Goal: Complete application form

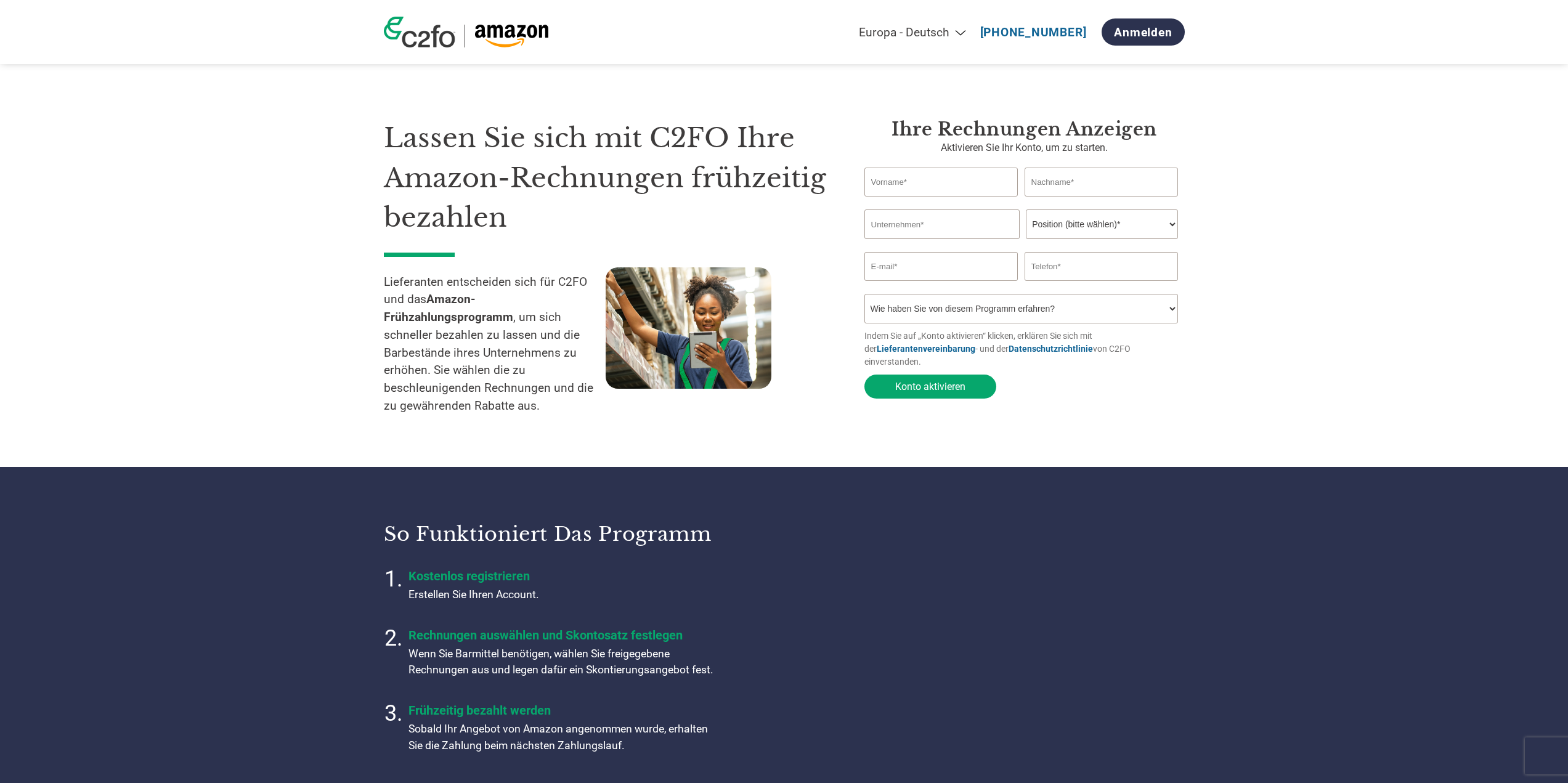
select select "de"
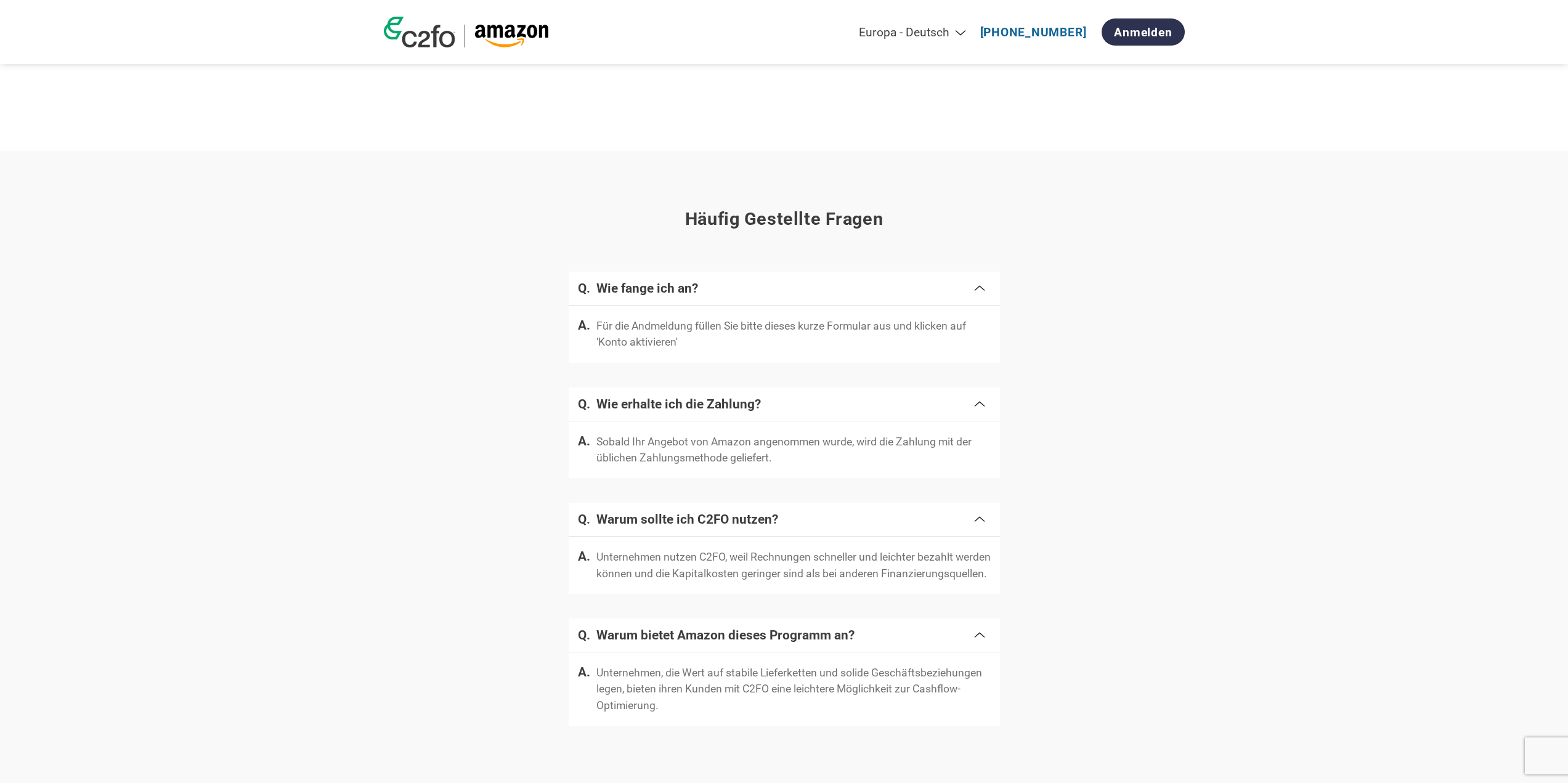
scroll to position [1848, 0]
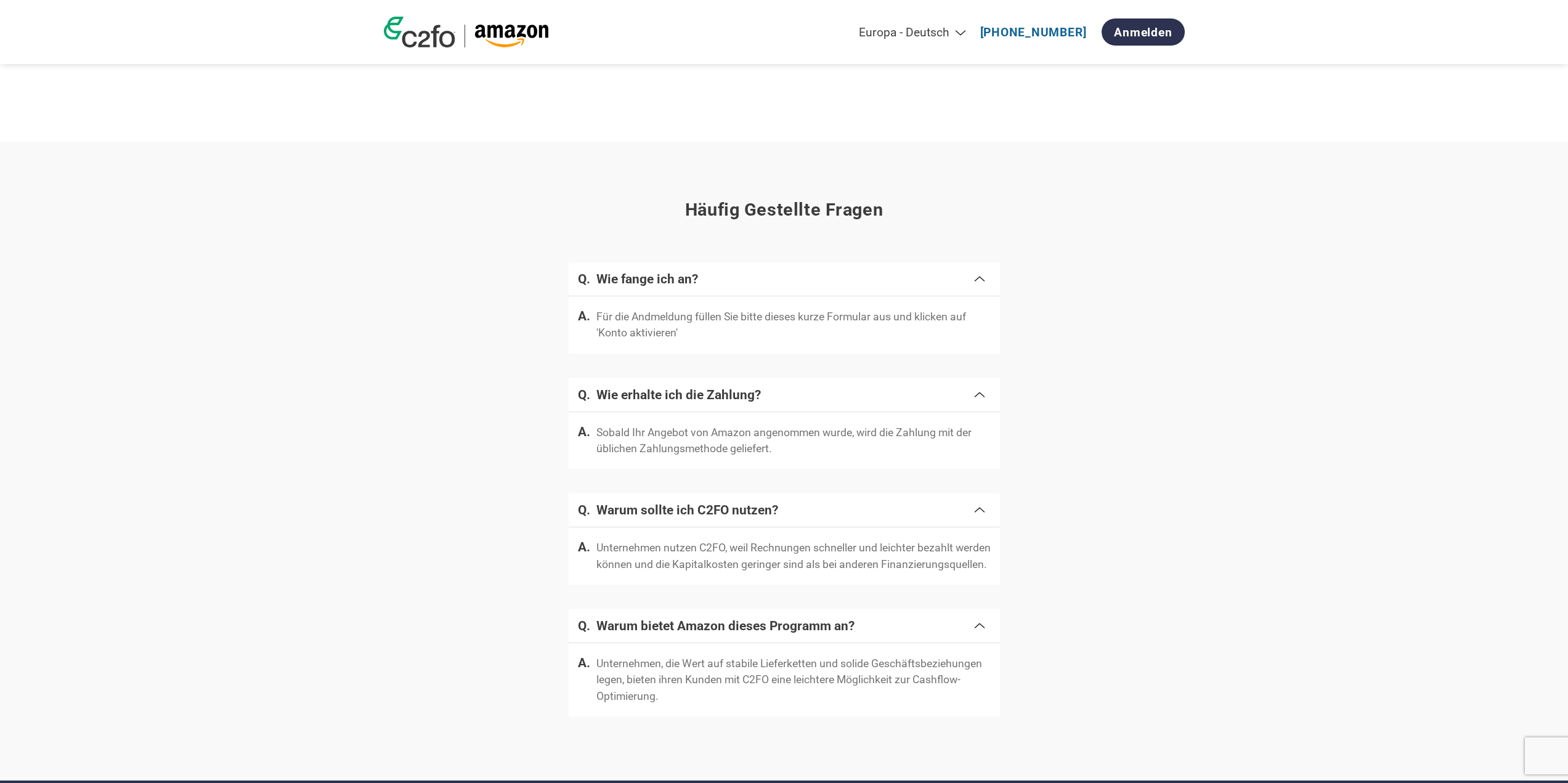
click at [429, 37] on img at bounding box center [420, 32] width 72 height 31
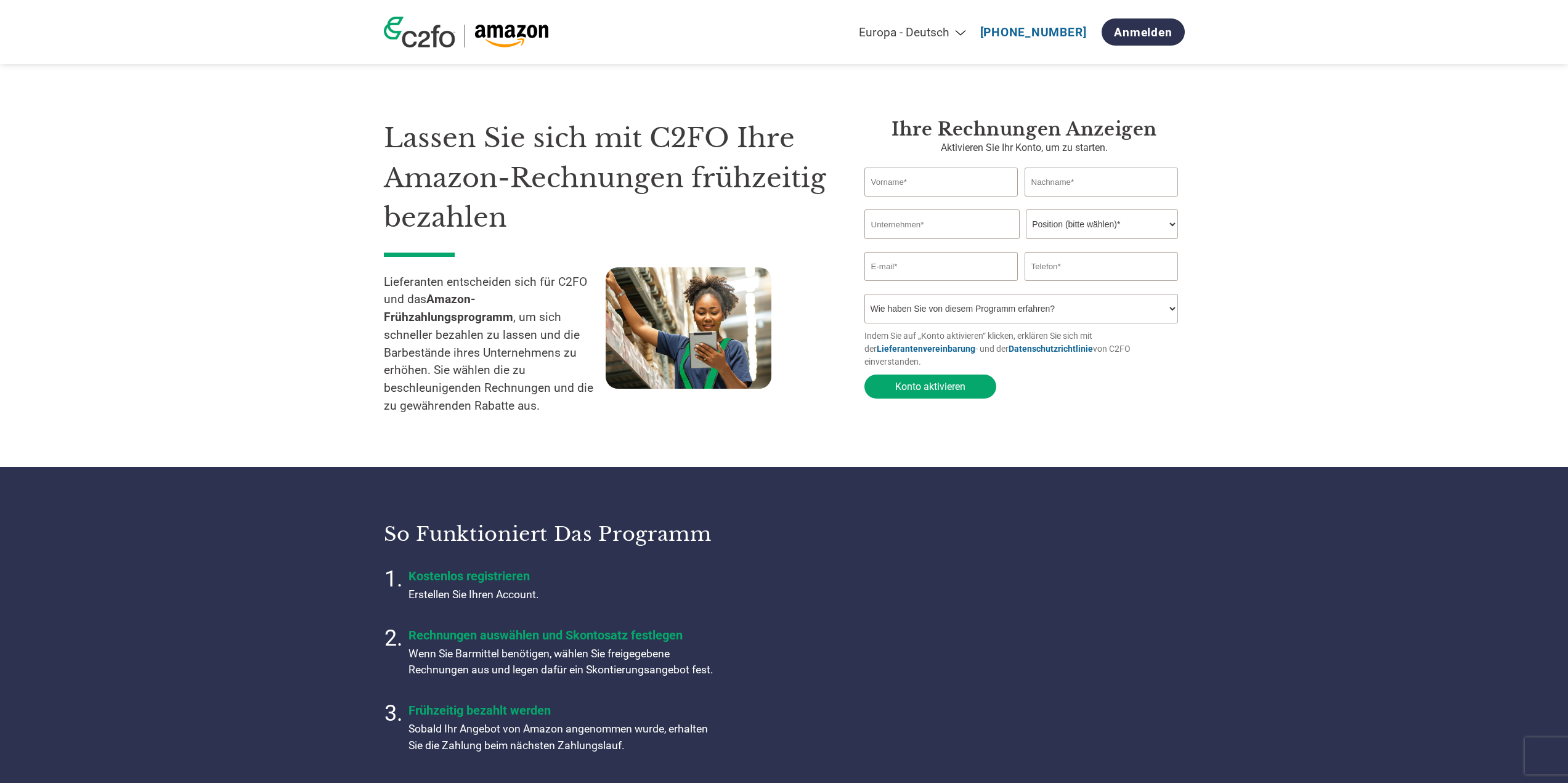
select select "de"
click at [1097, 229] on select "Position (bitte wählen)* Finanzvorstand Finanzkontrolleur Kreditmanager Finanzc…" at bounding box center [1102, 223] width 152 height 29
click at [1259, 231] on section "Lassen Sie sich mit C2FO Ihre Amazon-Rechnungen frühzeitig bezahlen Lieferanten…" at bounding box center [784, 258] width 1568 height 418
click at [1166, 225] on select "Position (bitte wählen)* Finanzvorstand Finanzkontrolleur Kreditmanager Finanzc…" at bounding box center [1102, 223] width 152 height 29
select select "ACCOUNTING"
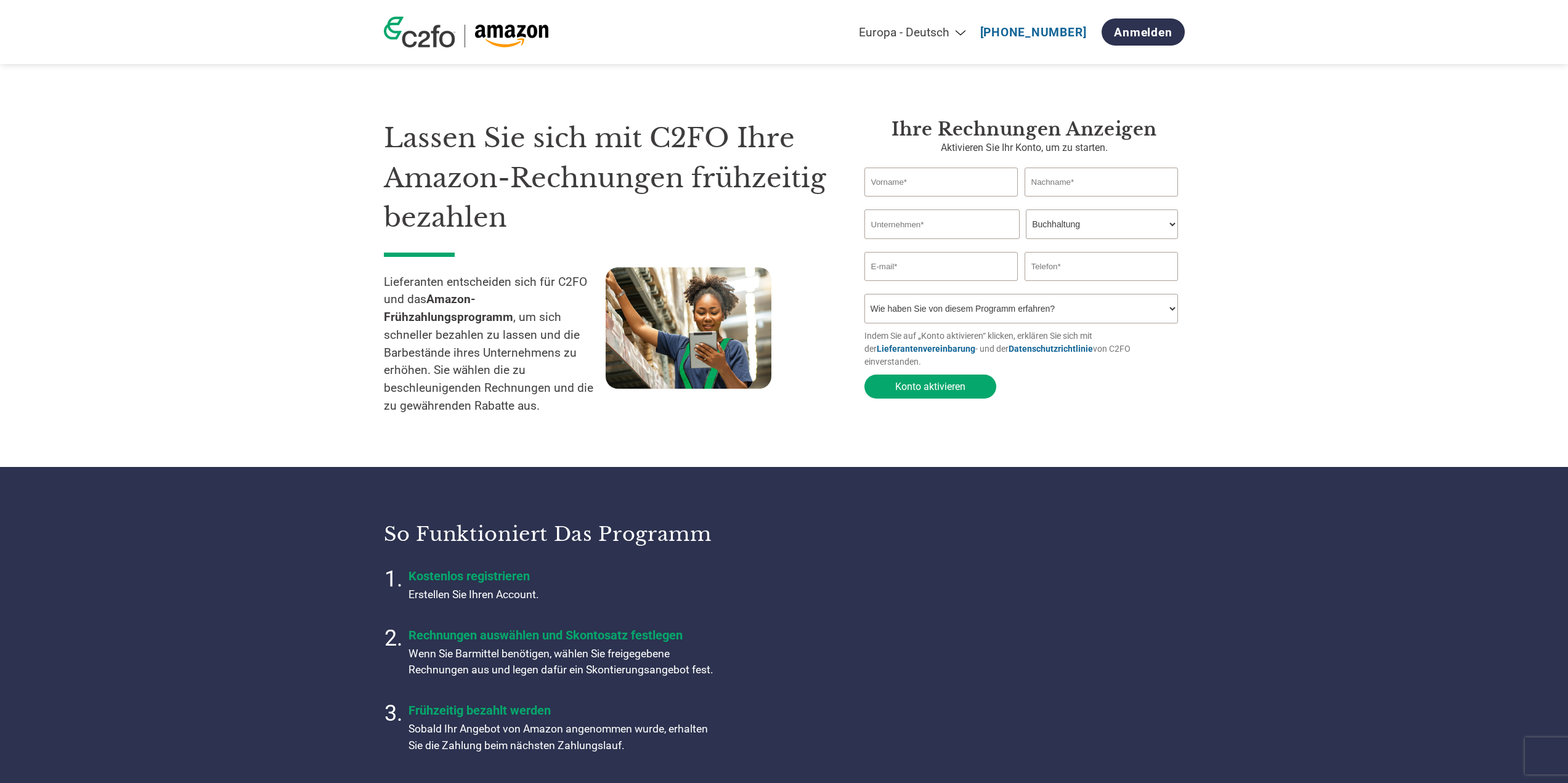
click at [1026, 211] on select "Position (bitte wählen)* Finanzvorstand Finanzkontrolleur Kreditmanager Finanzc…" at bounding box center [1102, 223] width 152 height 29
click at [928, 192] on input "text" at bounding box center [941, 182] width 154 height 29
type input "Christoph"
type input "Neumaier"
click at [940, 238] on input "text" at bounding box center [942, 223] width 155 height 29
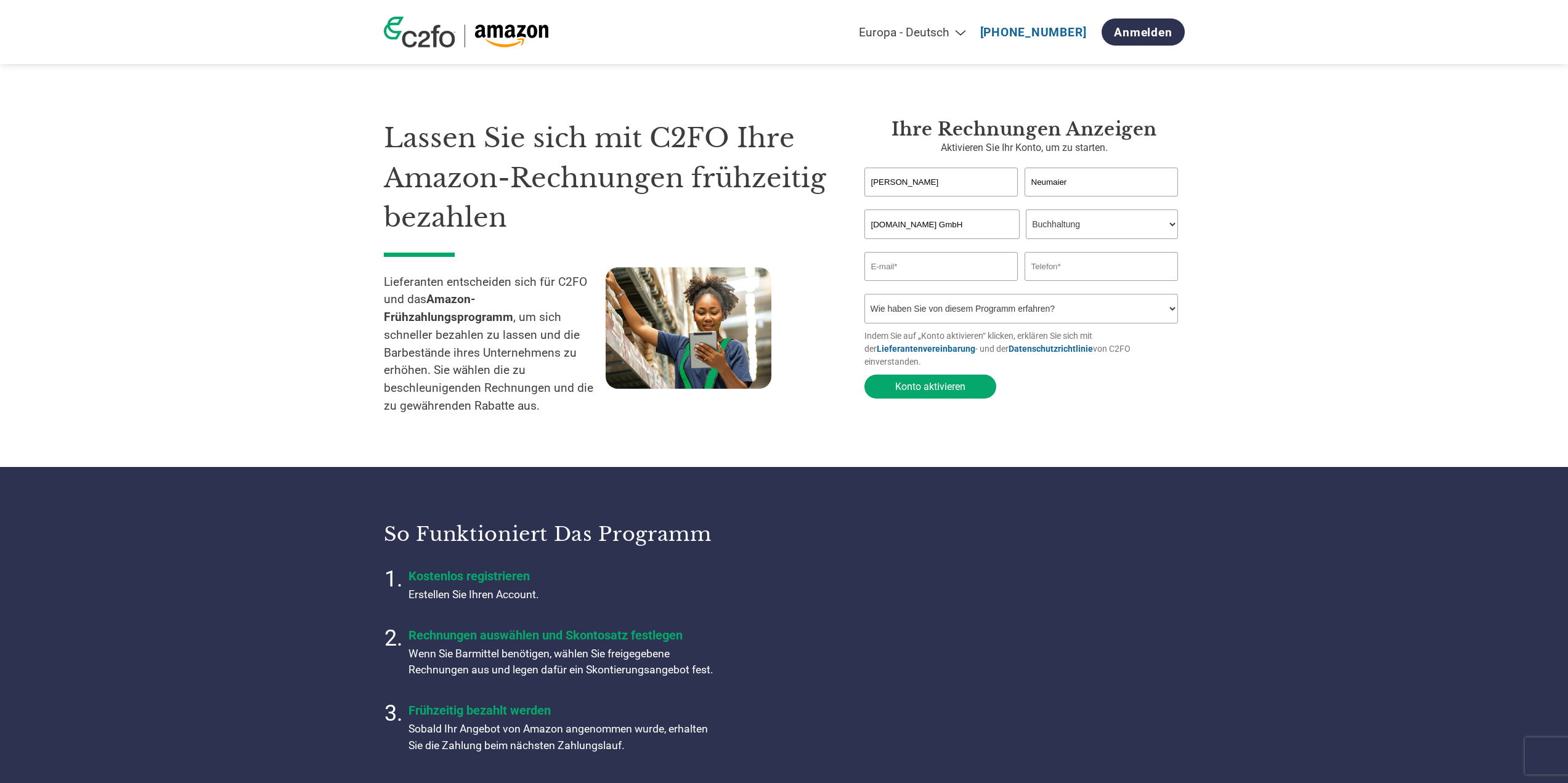
type input "Miganeo.de GmbH"
type input "accounting@miganeo.de"
click at [1086, 265] on input "text" at bounding box center [1102, 266] width 154 height 29
type input "087034655615"
click at [940, 311] on select "Wie haben Sie von diesem Programm erfahren? Ich habe einen Brief erhalten E-Mai…" at bounding box center [1021, 308] width 314 height 29
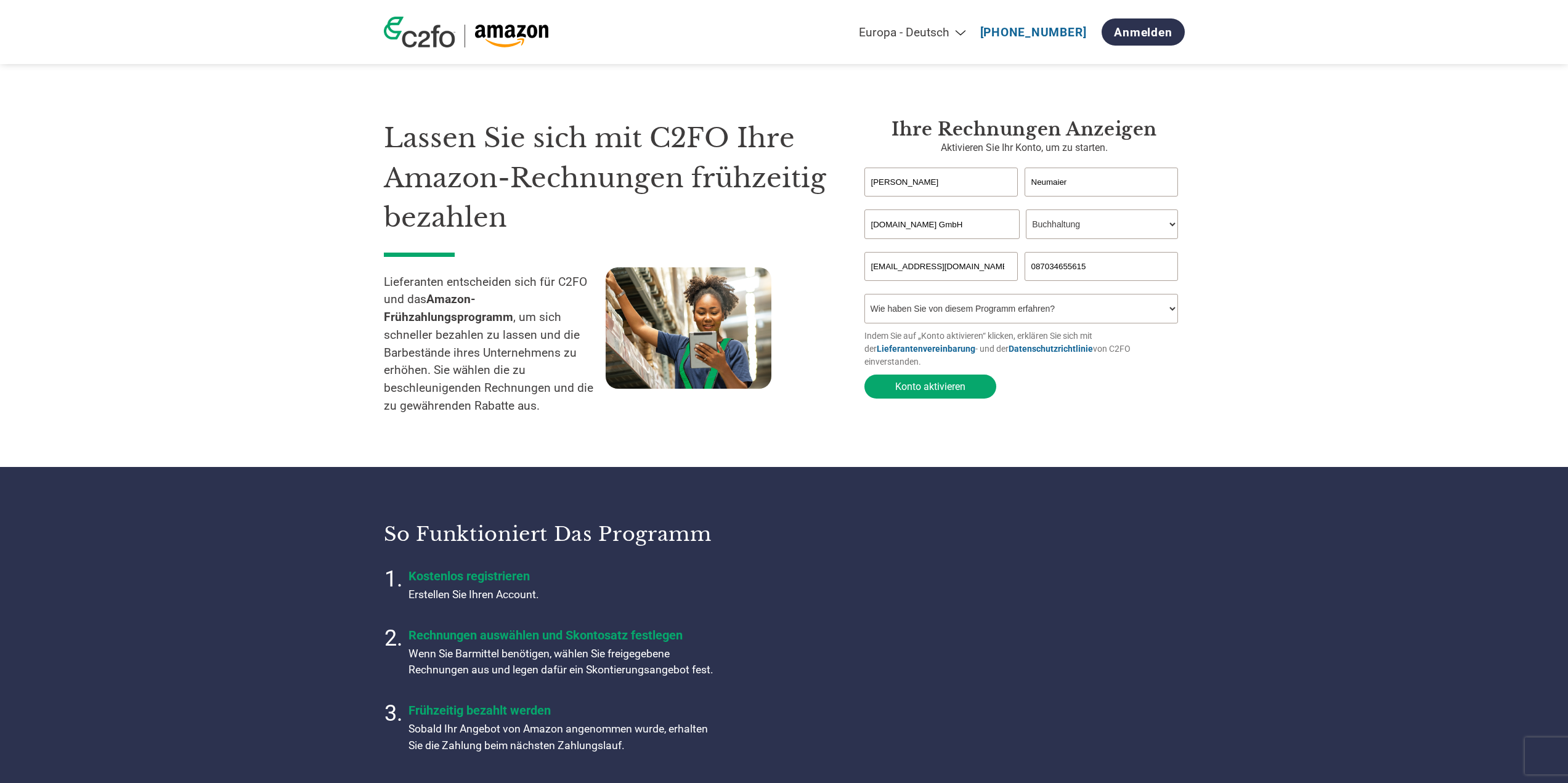
select select "Online Search"
click at [864, 298] on select "Wie haben Sie von diesem Programm erfahren? Ich habe einen Brief erhalten E-Mai…" at bounding box center [1021, 308] width 314 height 29
click at [1118, 407] on div "Ihre Rechnungen anzeigen Aktivieren Sie Ihr Konto, um zu starten. Christoph Neu…" at bounding box center [1024, 273] width 320 height 309
click at [1132, 223] on select "Position (bitte wählen)* Finanzvorstand Finanzkontrolleur Kreditmanager Finanzc…" at bounding box center [1102, 223] width 152 height 29
click at [1279, 223] on section "Lassen Sie sich mit C2FO Ihre Amazon-Rechnungen frühzeitig bezahlen Lieferanten…" at bounding box center [784, 258] width 1568 height 418
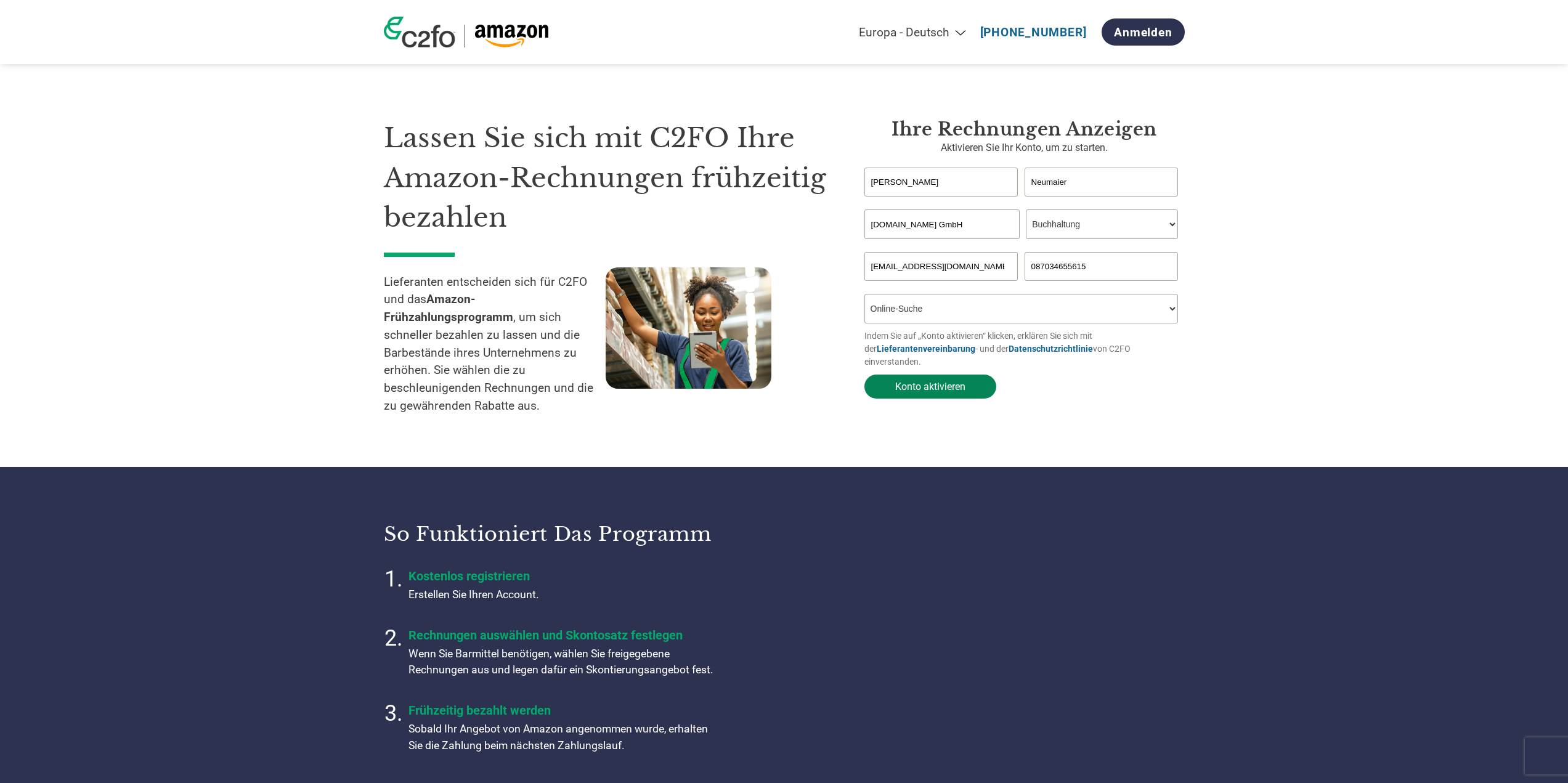
click at [944, 375] on button "Konto aktivieren" at bounding box center [930, 386] width 132 height 24
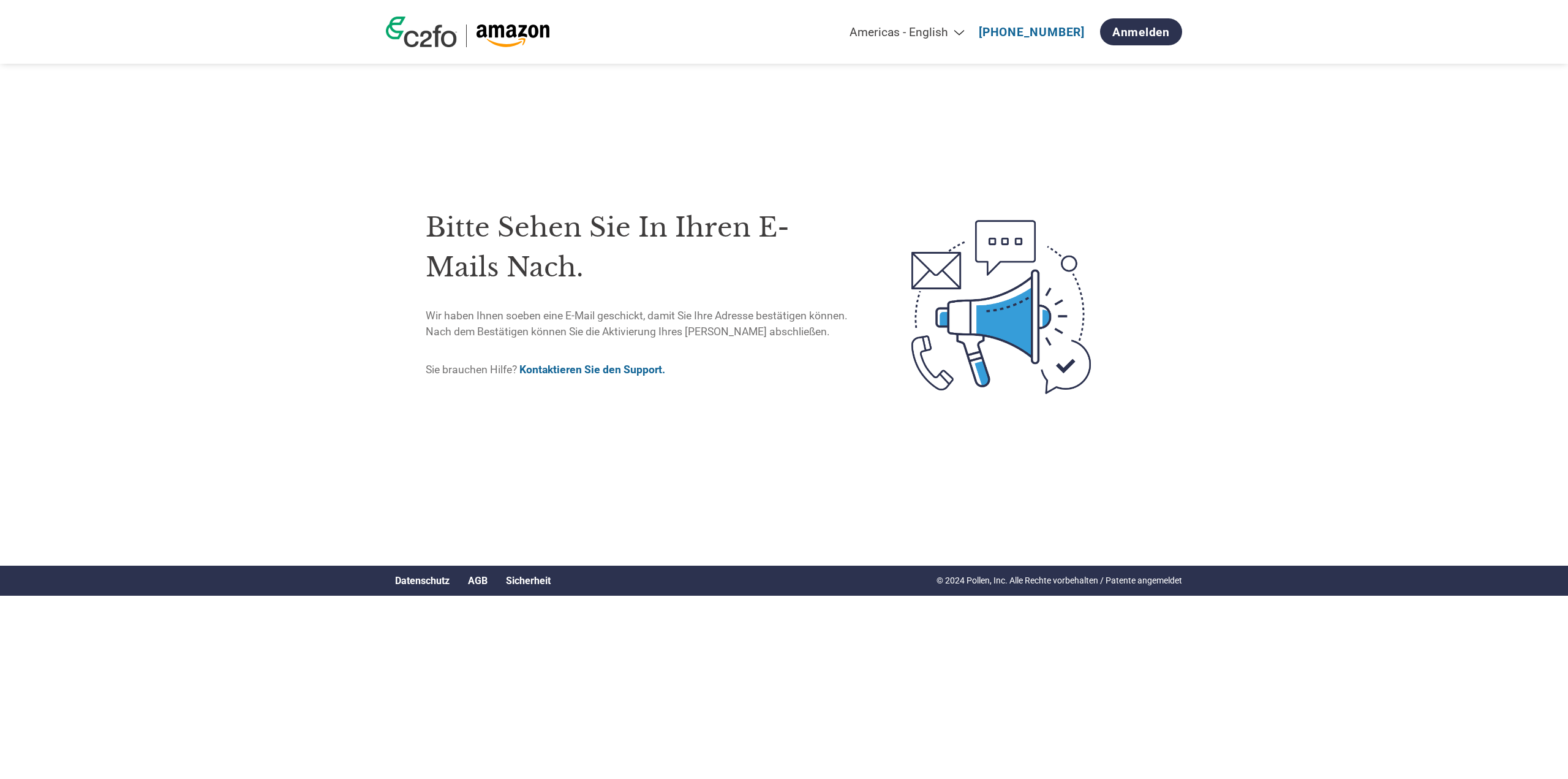
click at [454, 32] on img at bounding box center [421, 32] width 71 height 31
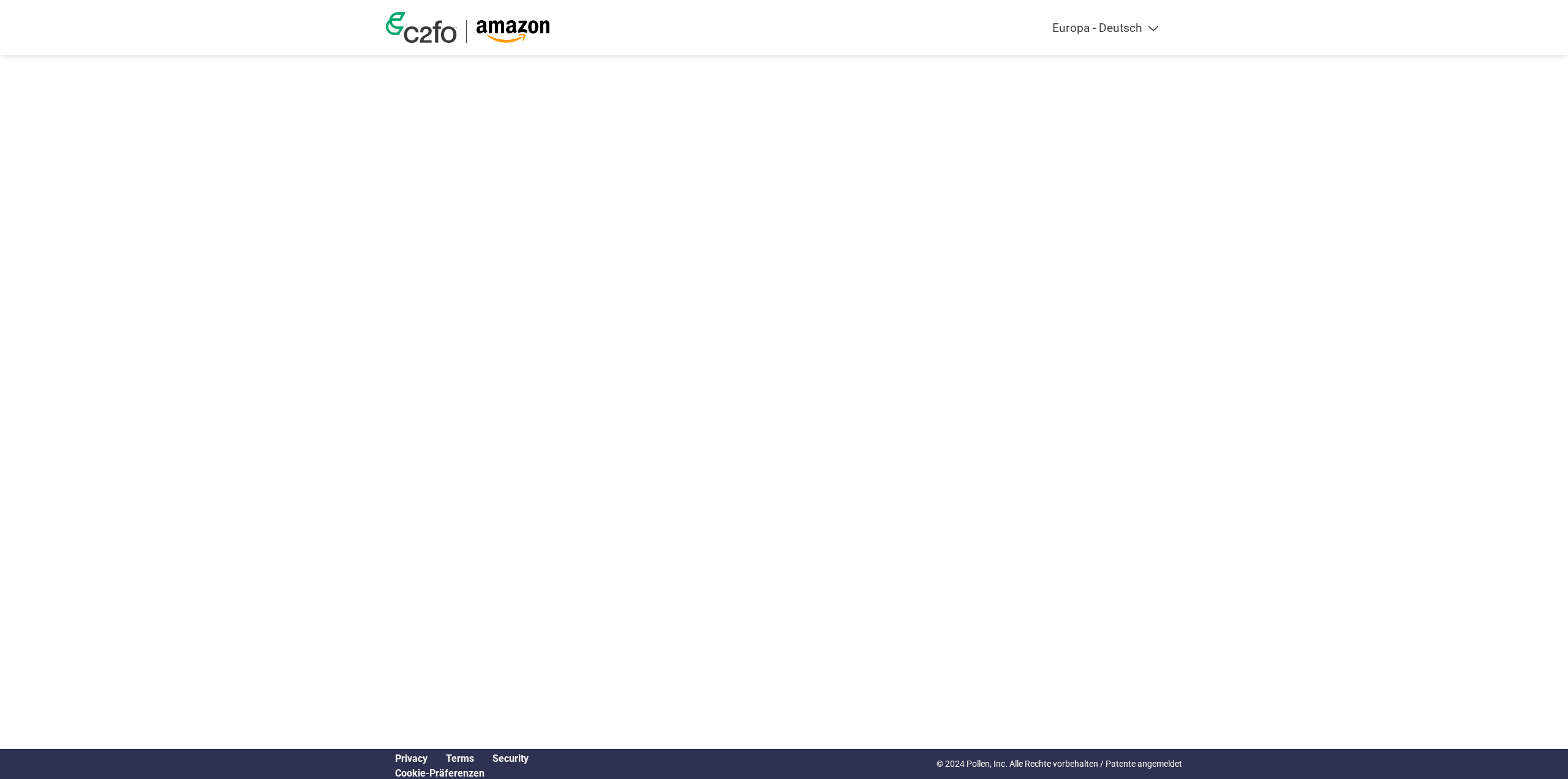
select select "de"
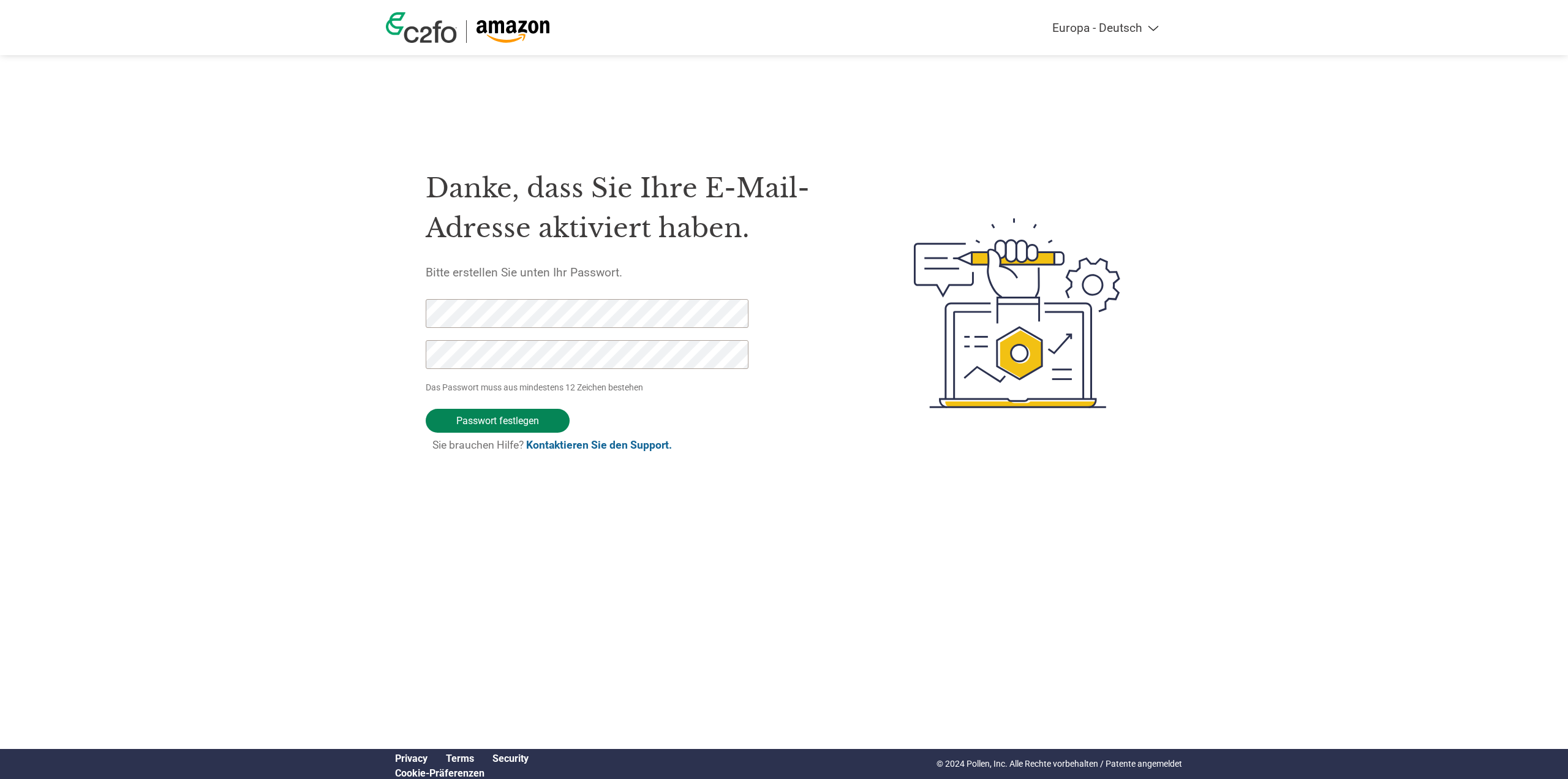
click at [507, 421] on input "Passwort festlegen" at bounding box center [498, 421] width 144 height 24
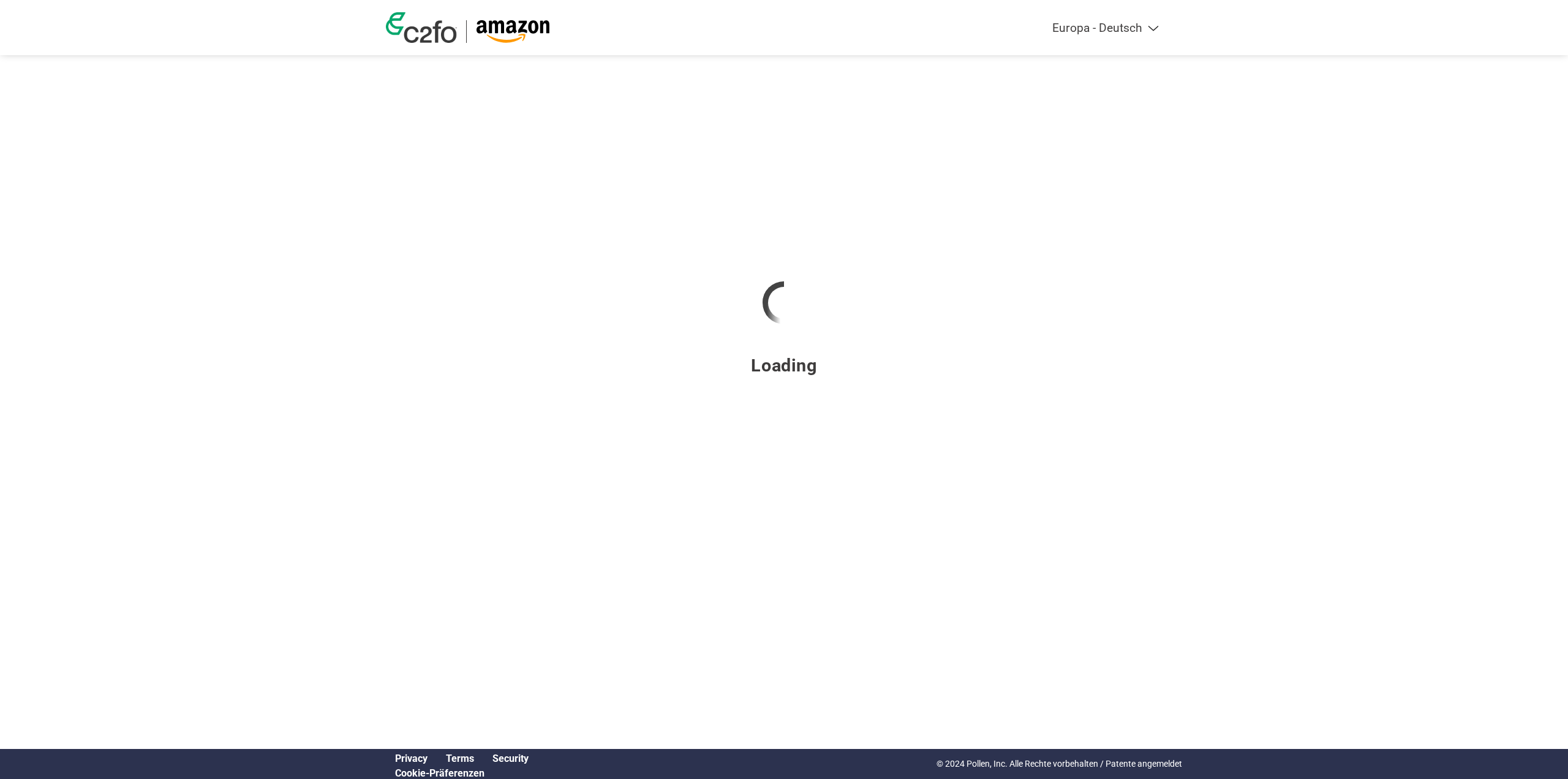
click at [828, 102] on div "Loading" at bounding box center [784, 265] width 796 height 529
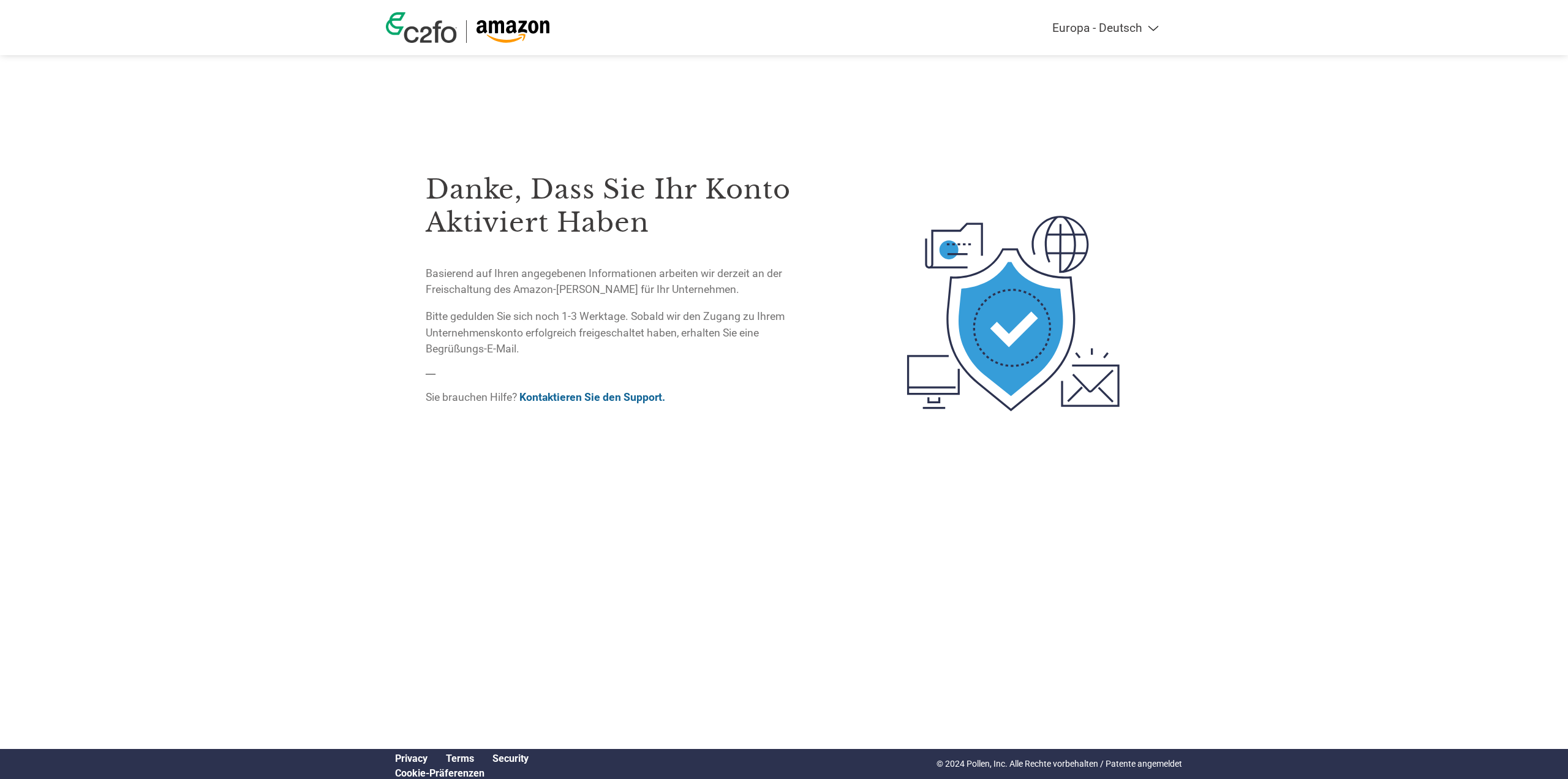
click at [423, 27] on img at bounding box center [421, 27] width 71 height 31
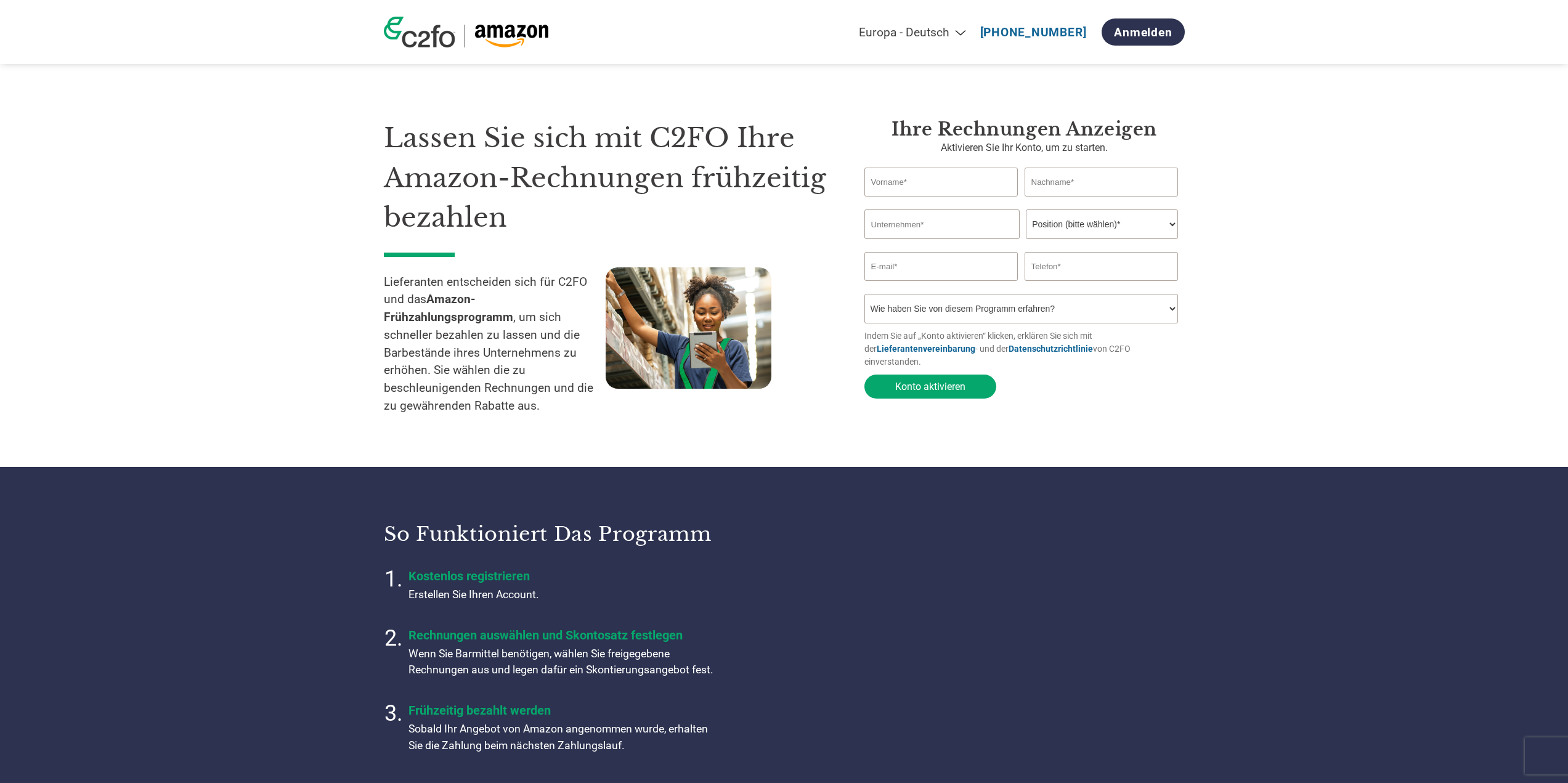
select select "de"
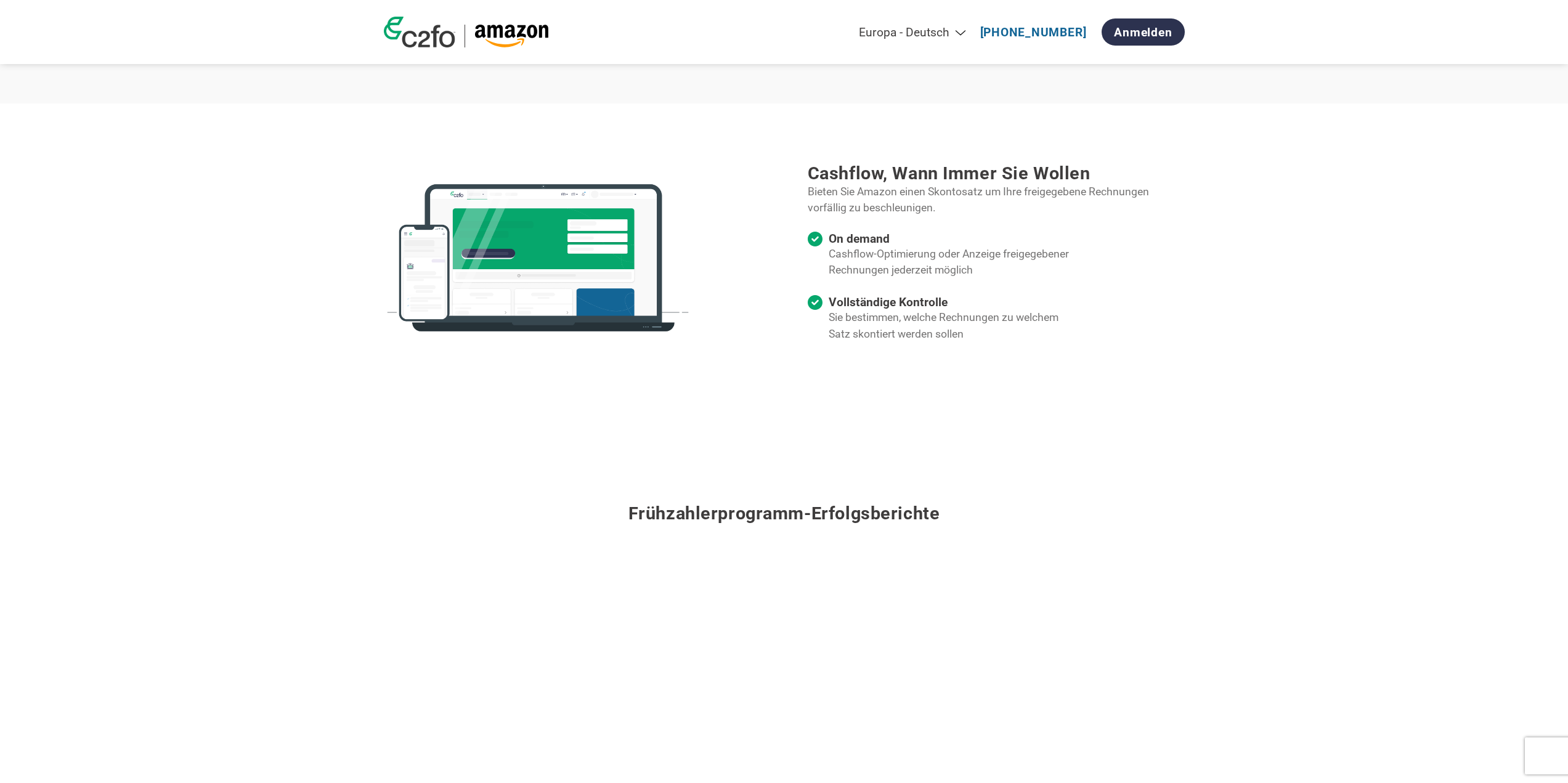
scroll to position [1540, 0]
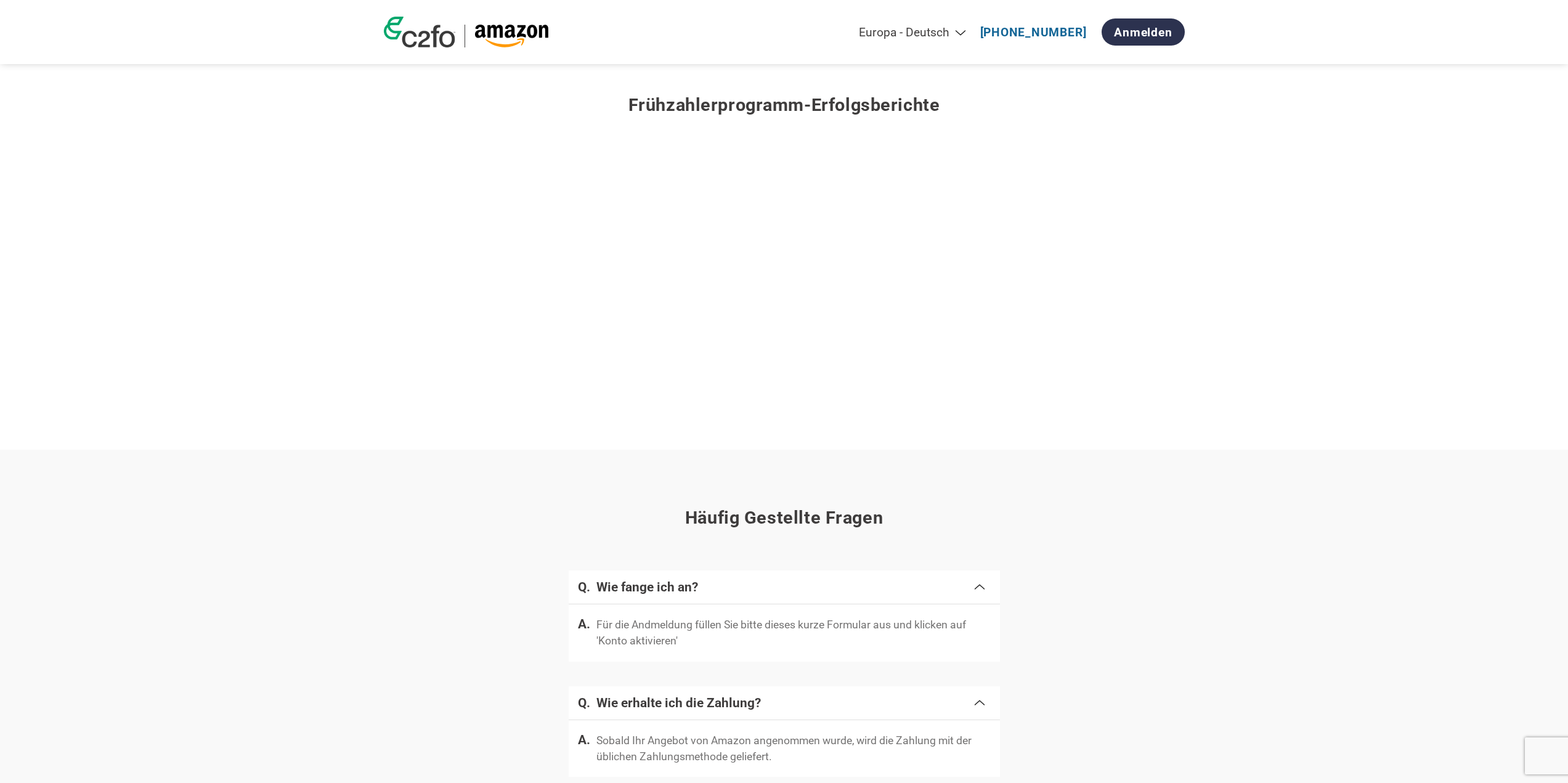
click at [663, 635] on p "Für die Andmeldung füllen Sie bitte dieses kurze Formular aus und klicken auf '…" at bounding box center [793, 632] width 395 height 33
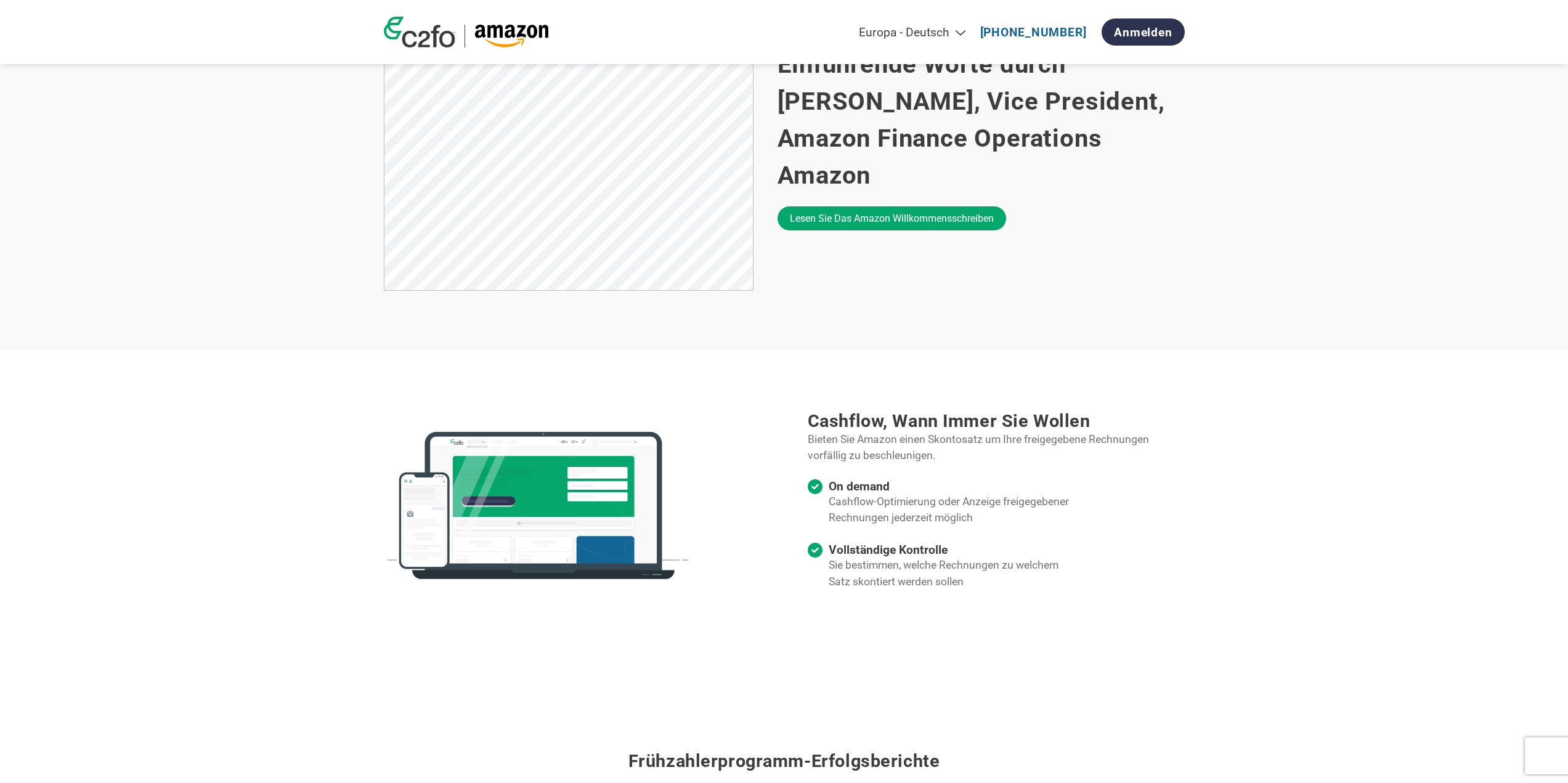
scroll to position [726, 0]
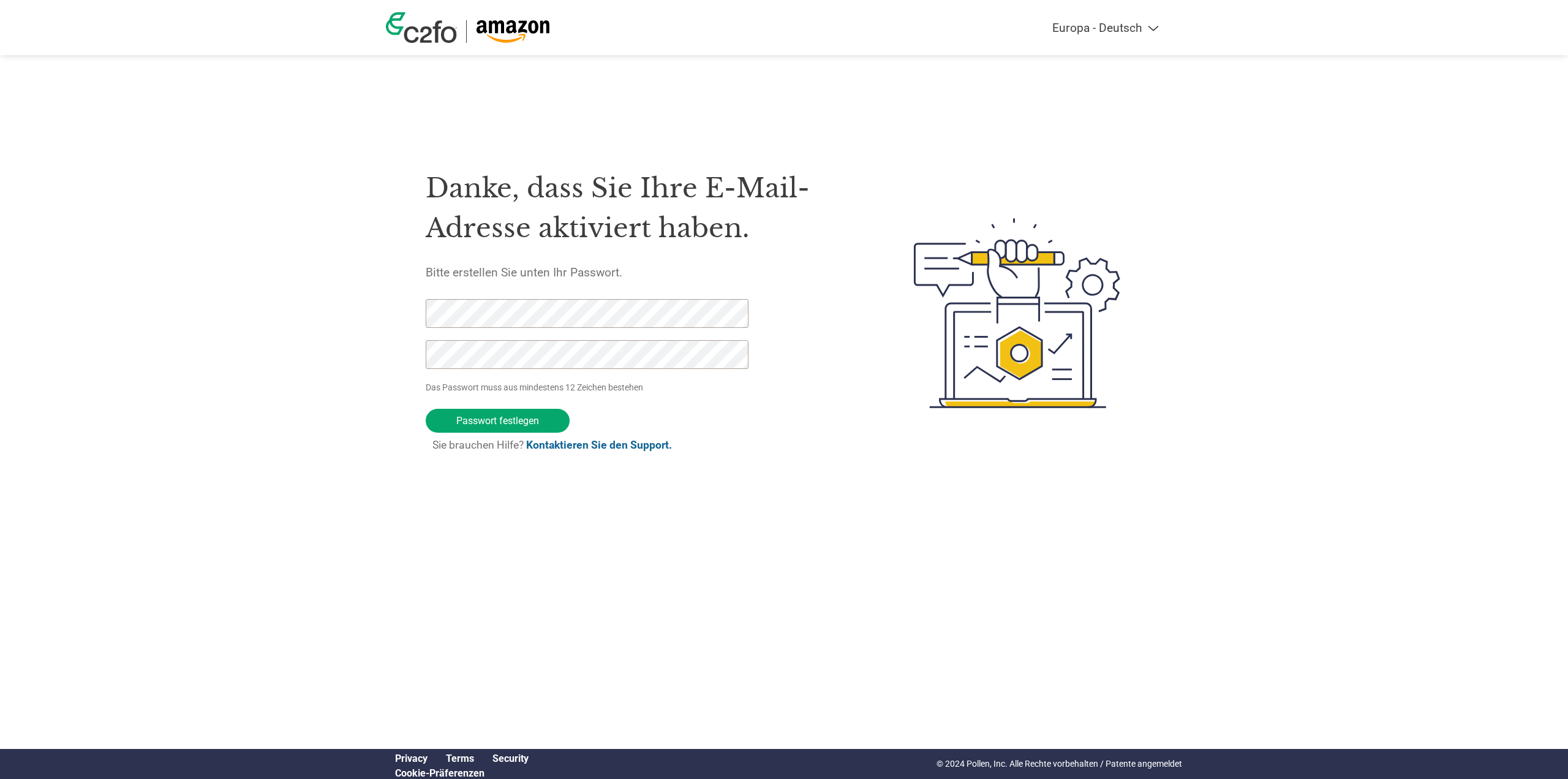
select select "de"
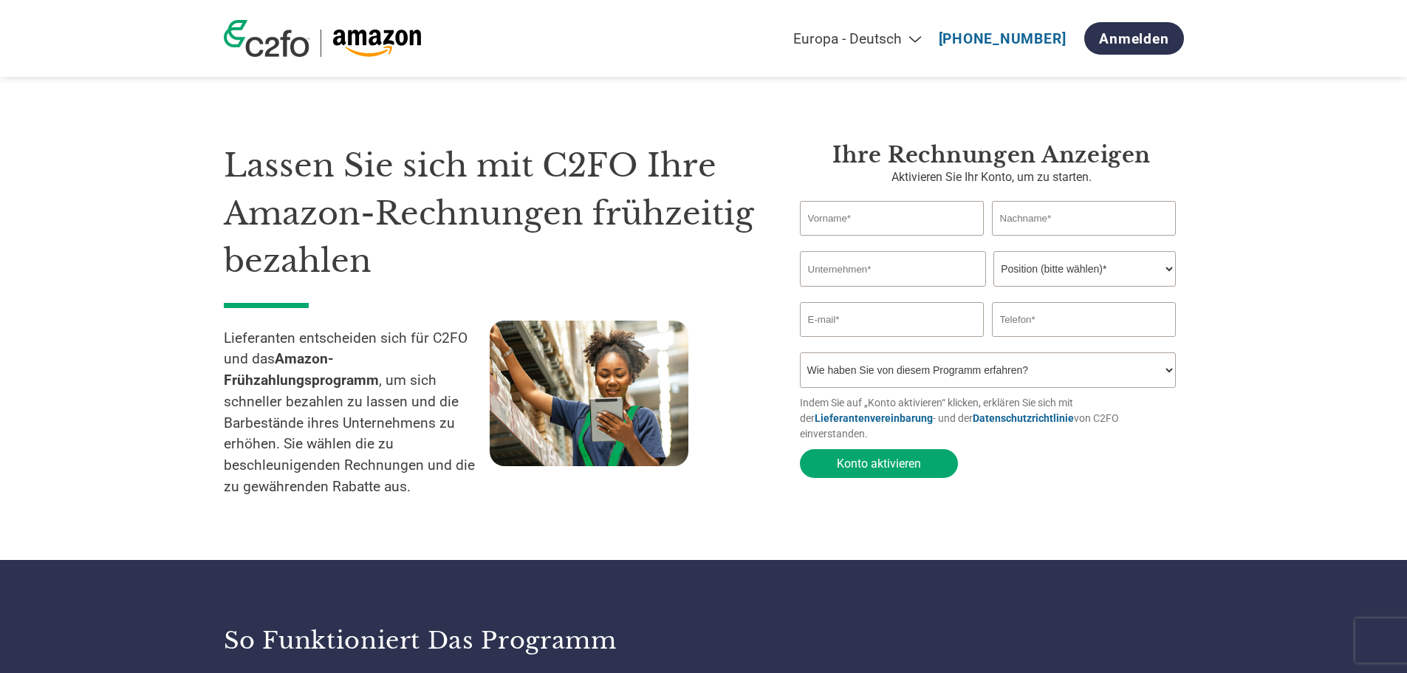
select select "de"
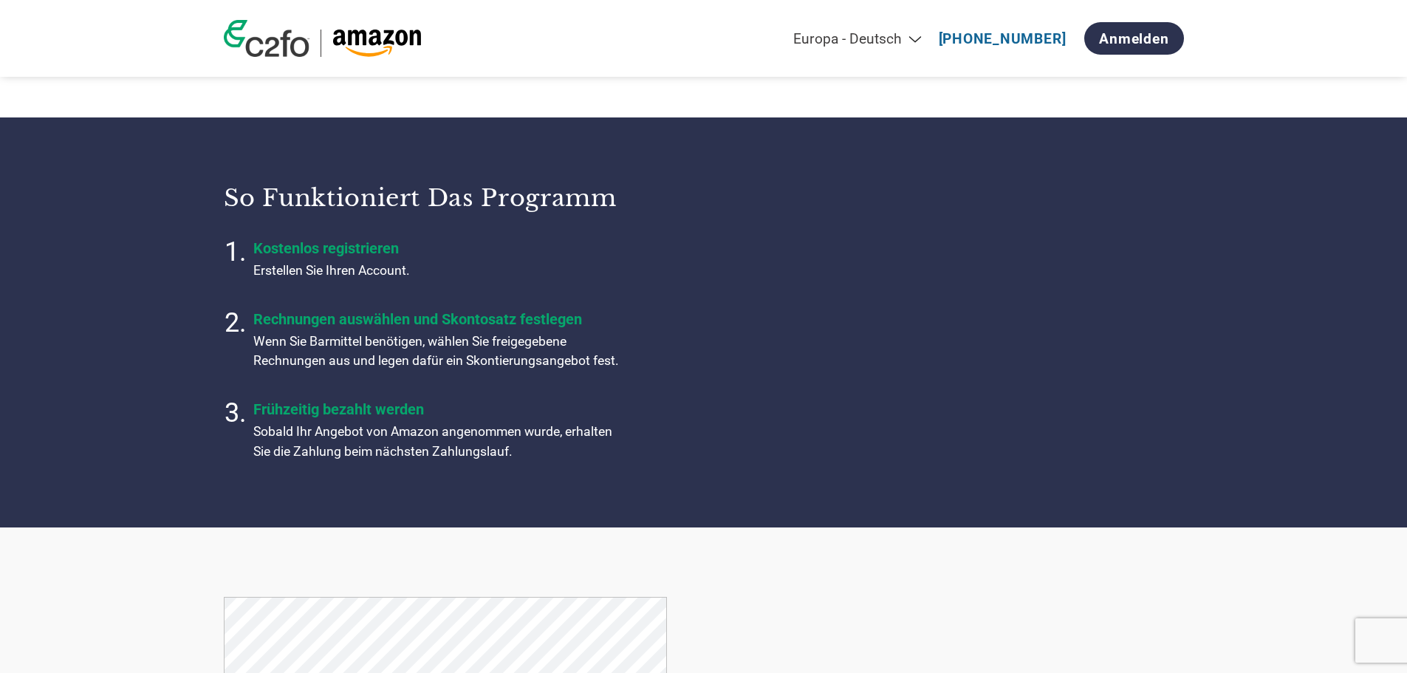
scroll to position [443, 0]
